Goal: Information Seeking & Learning: Learn about a topic

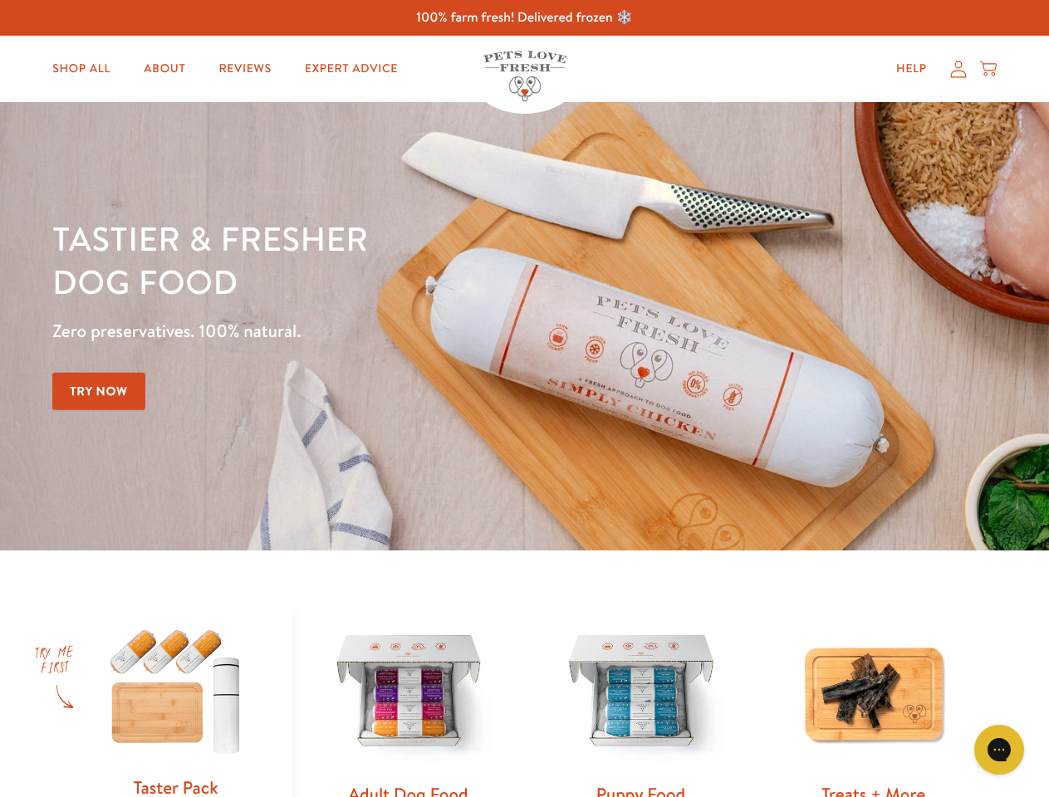
click at [524, 399] on div "Tastier & fresher dog food Zero preservatives. 100% natural. Try Now" at bounding box center [367, 326] width 630 height 219
click at [999, 750] on icon "Open gorgias live chat" at bounding box center [999, 750] width 16 height 16
